Goal: Navigation & Orientation: Find specific page/section

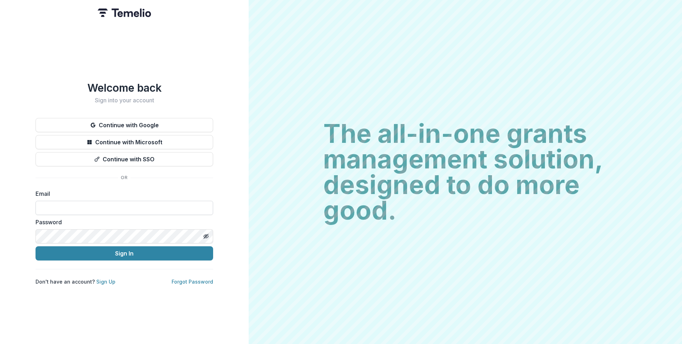
type input "**********"
click at [35, 246] on button "Sign In" at bounding box center [123, 253] width 177 height 14
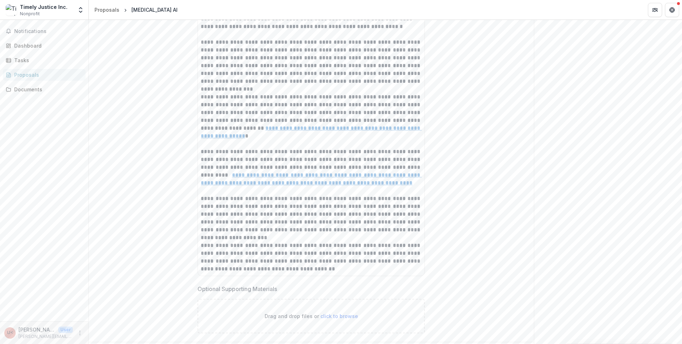
scroll to position [4492, 0]
click at [60, 78] on div "Proposals" at bounding box center [47, 74] width 66 height 7
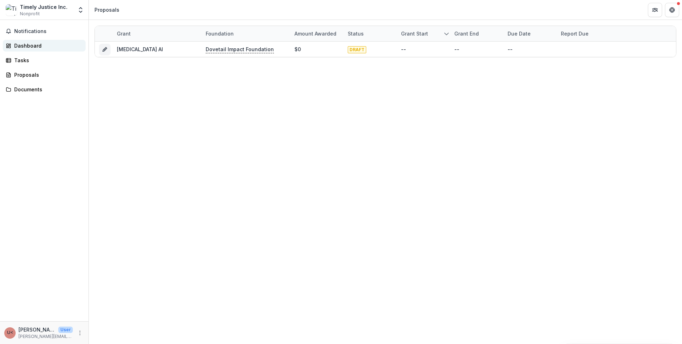
click at [53, 46] on div "Dashboard" at bounding box center [47, 45] width 66 height 7
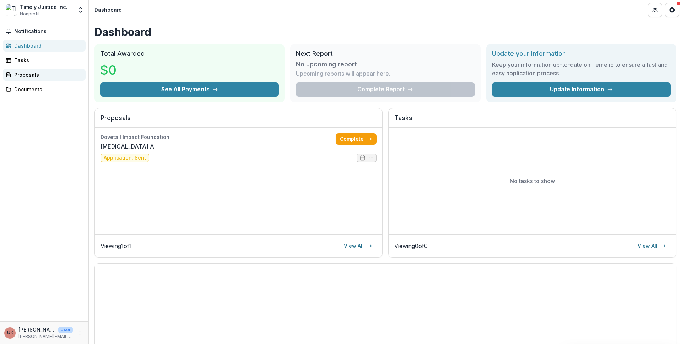
click at [46, 77] on div "Proposals" at bounding box center [47, 74] width 66 height 7
